Goal: Obtain resource: Download file/media

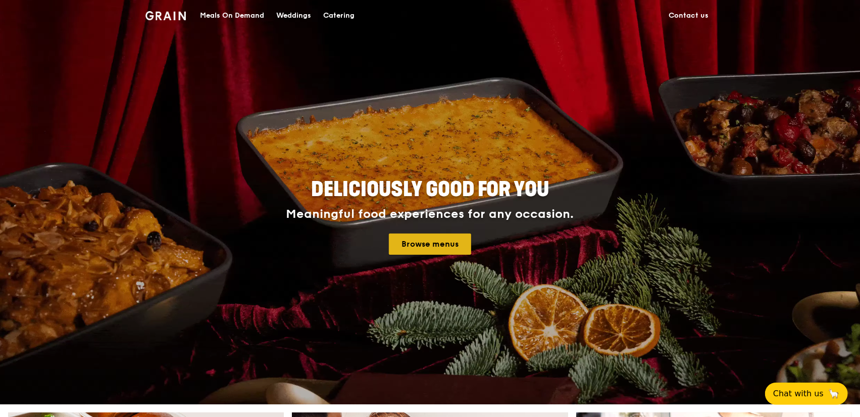
click at [430, 248] on link "Browse menus" at bounding box center [430, 243] width 82 height 21
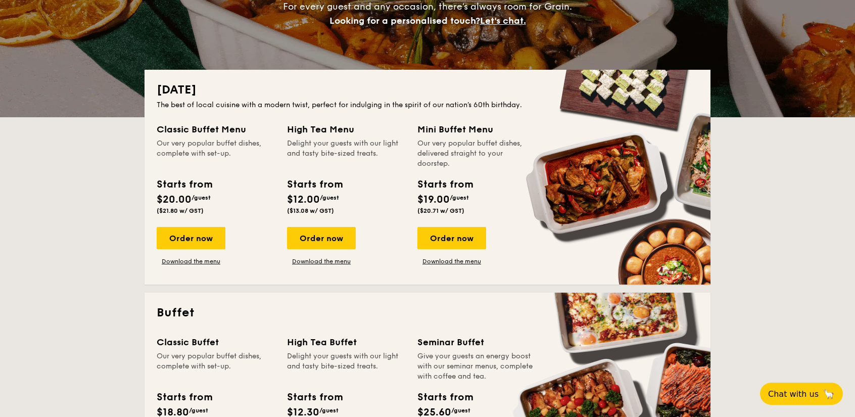
scroll to position [152, 0]
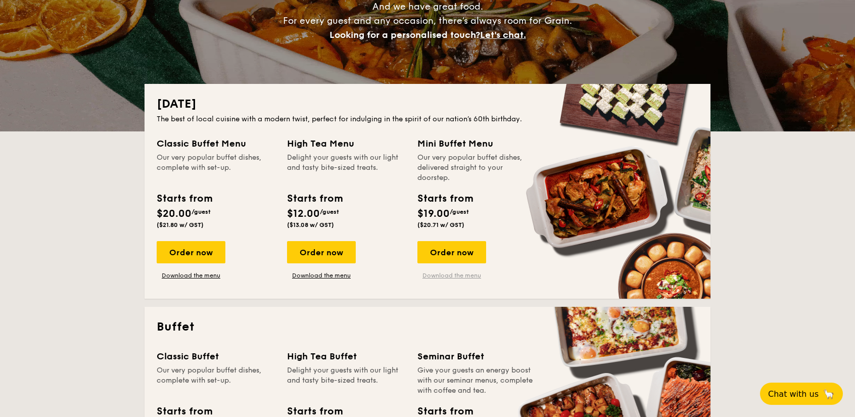
click at [469, 275] on link "Download the menu" at bounding box center [451, 275] width 69 height 8
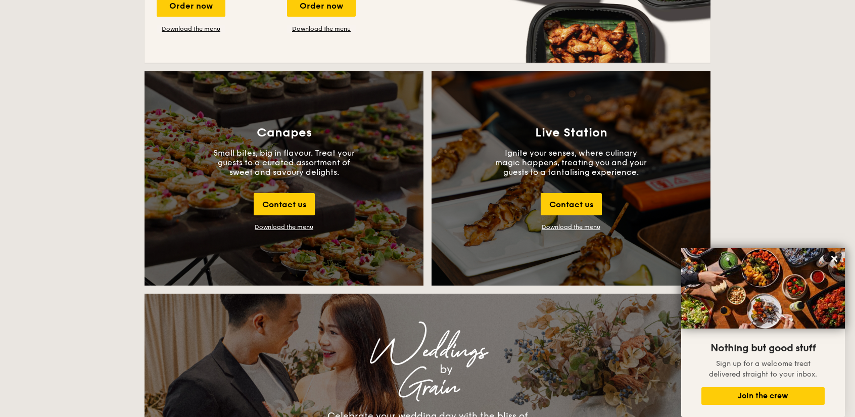
scroll to position [1061, 0]
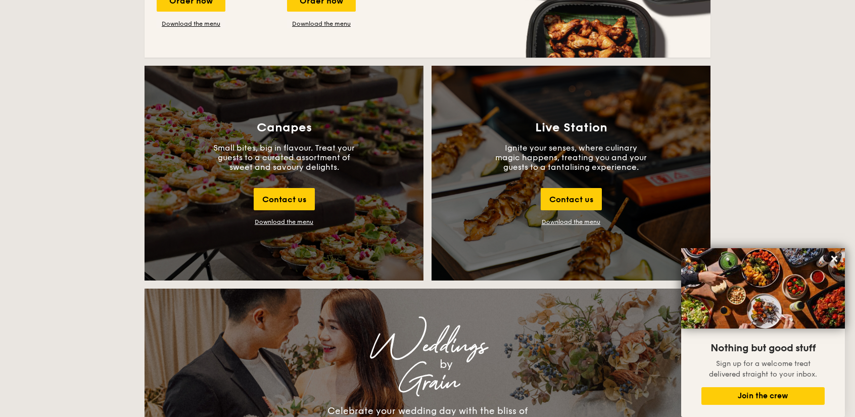
click at [300, 223] on div "Download the menu" at bounding box center [284, 221] width 59 height 7
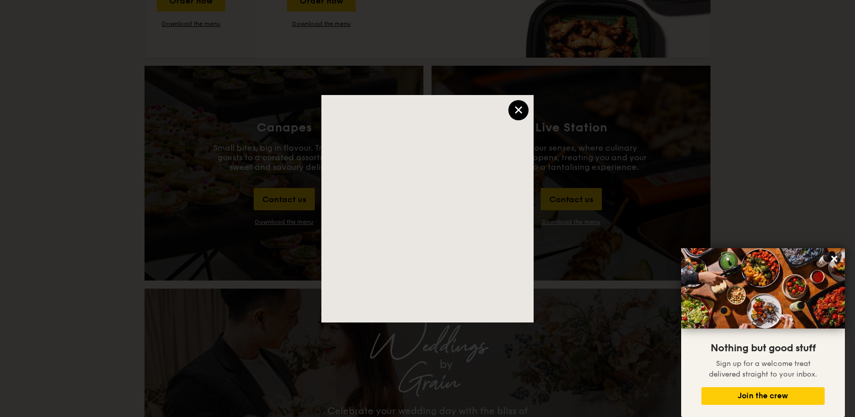
drag, startPoint x: 515, startPoint y: 110, endPoint x: 506, endPoint y: 141, distance: 32.5
click at [515, 110] on div "×" at bounding box center [518, 110] width 20 height 20
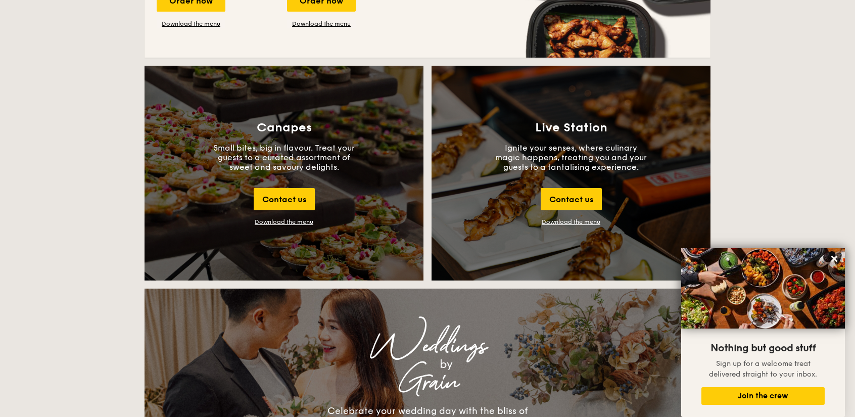
click at [283, 159] on p "Small bites, big in flavour. Treat your guests to a curated assortment of sweet…" at bounding box center [284, 157] width 152 height 29
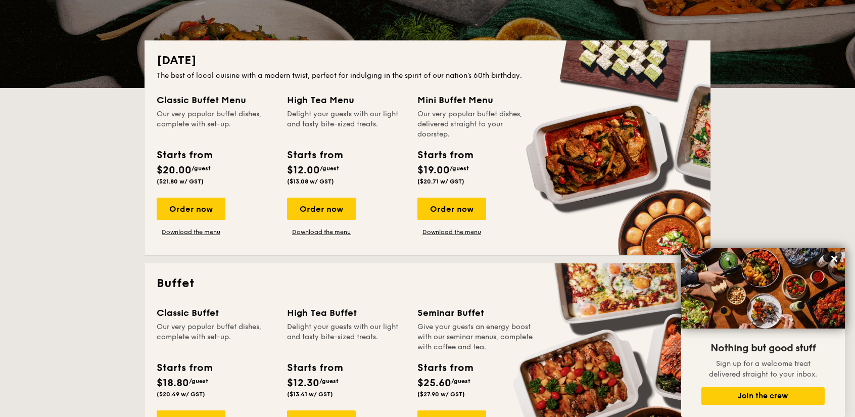
scroll to position [0, 0]
